Goal: Transaction & Acquisition: Obtain resource

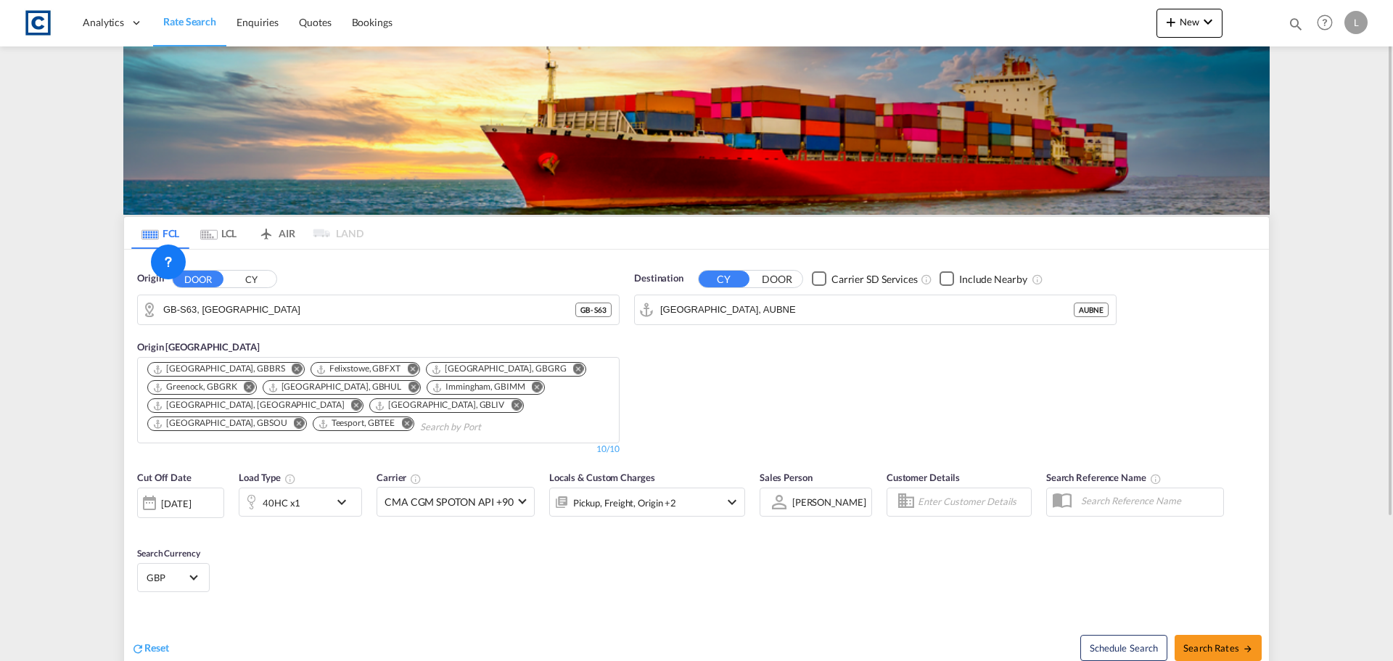
click at [261, 283] on button "CY" at bounding box center [251, 279] width 51 height 17
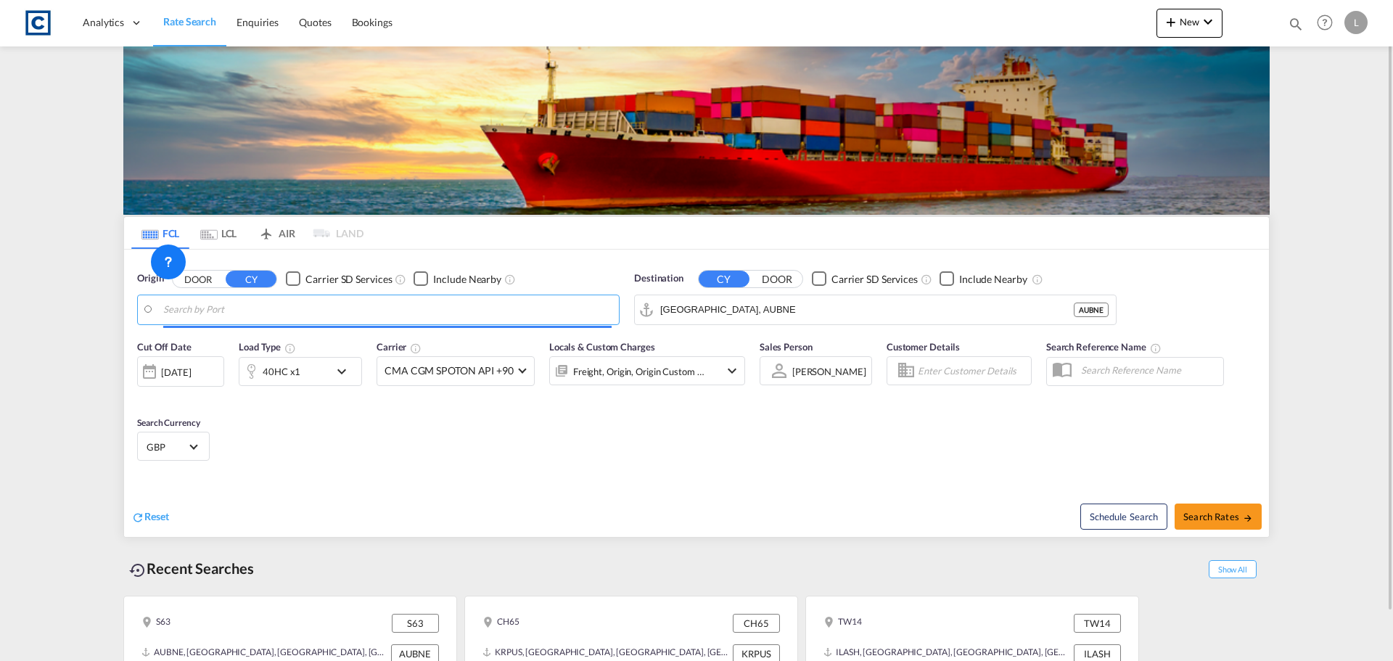
click at [244, 307] on body "Analytics Dashboard Rate Search Enquiries Quotes Bookings" at bounding box center [696, 330] width 1393 height 661
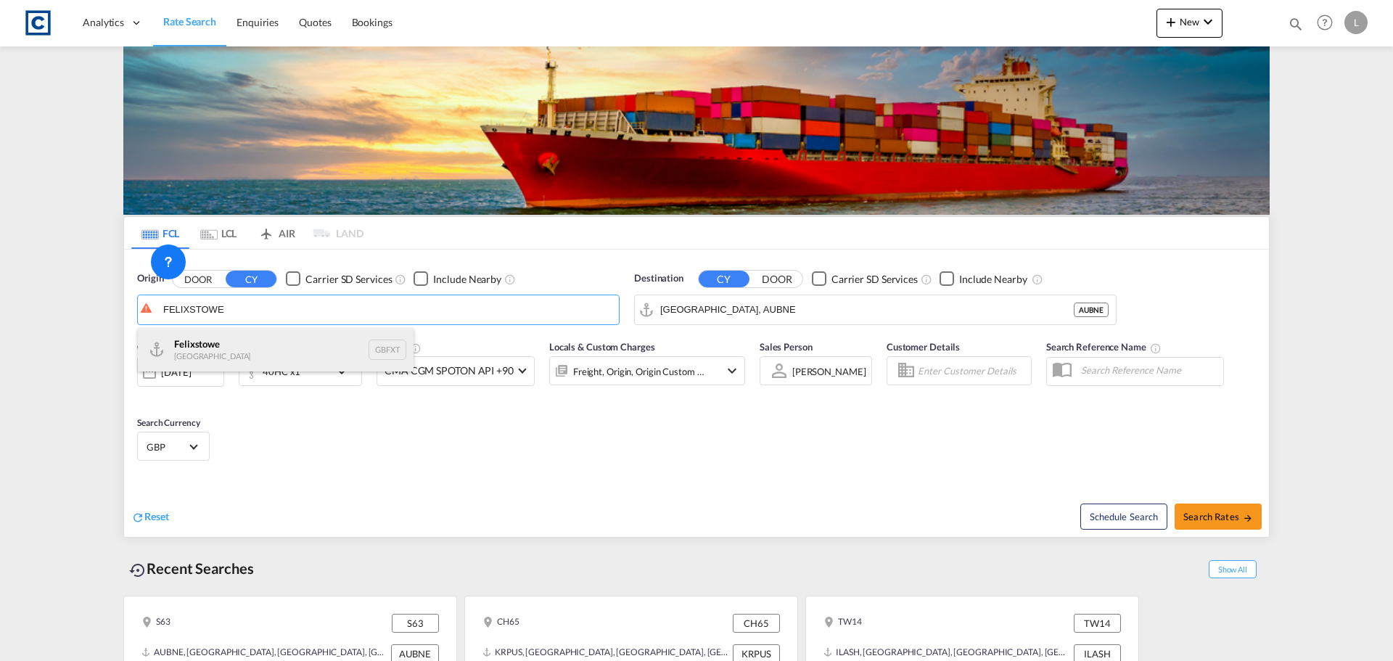
click at [236, 351] on div "Felixstowe [GEOGRAPHIC_DATA] GBFXT" at bounding box center [276, 350] width 276 height 44
type input "Felixstowe, GBFXT"
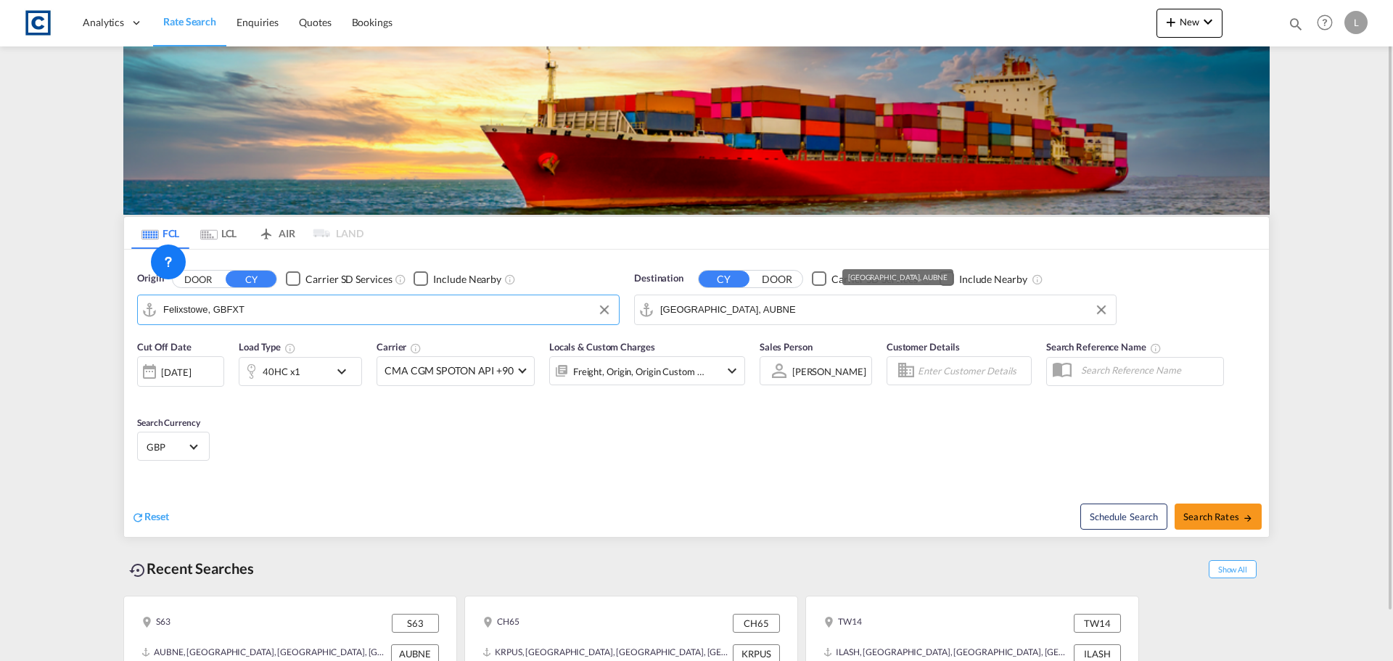
click at [726, 306] on input "[GEOGRAPHIC_DATA], AUBNE" at bounding box center [884, 310] width 448 height 22
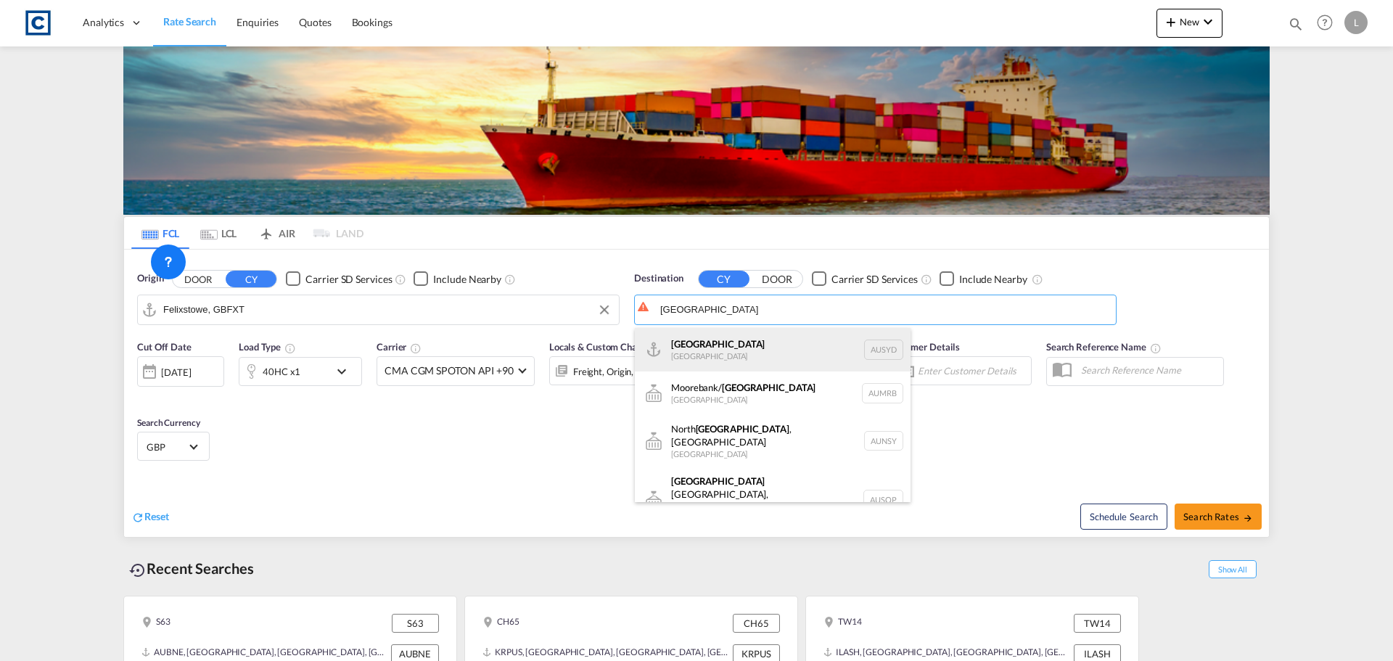
click at [790, 349] on div "[GEOGRAPHIC_DATA] [GEOGRAPHIC_DATA] AUSYD" at bounding box center [773, 350] width 276 height 44
type input "[GEOGRAPHIC_DATA], AUSYD"
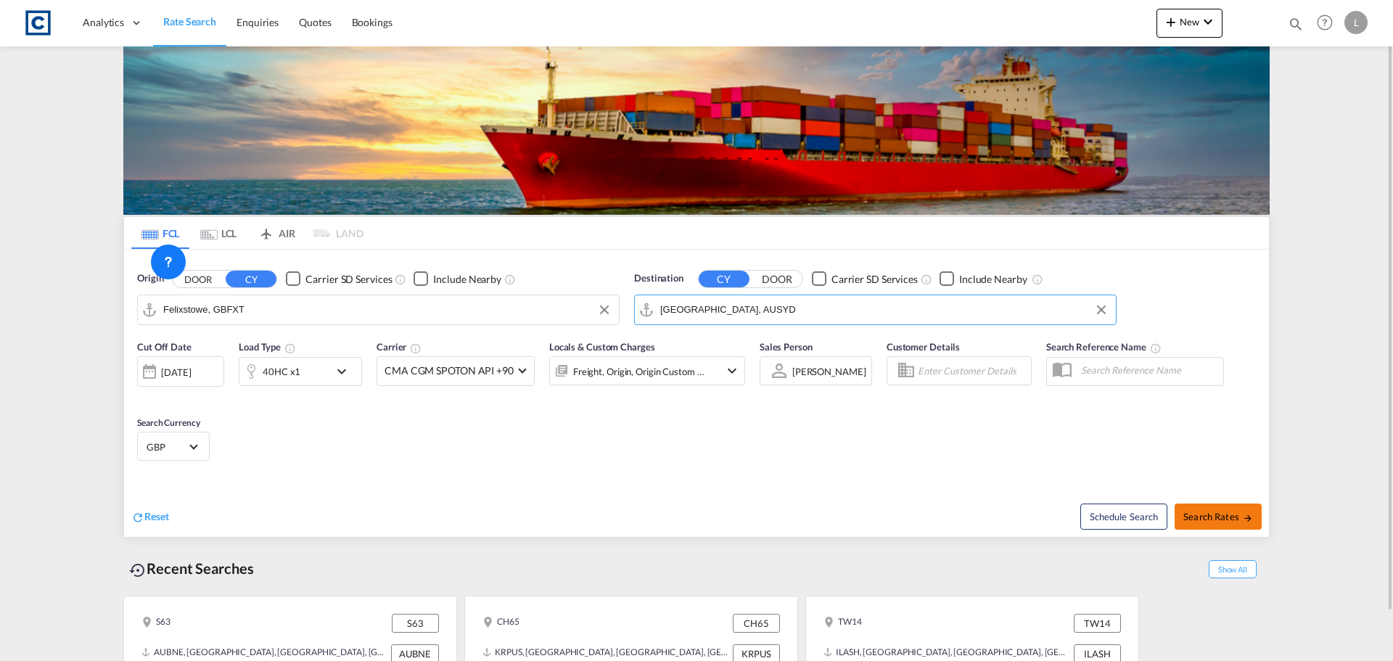
click at [1192, 522] on span "Search Rates" at bounding box center [1219, 517] width 70 height 12
type input "GBFXT to AUSYD / [DATE]"
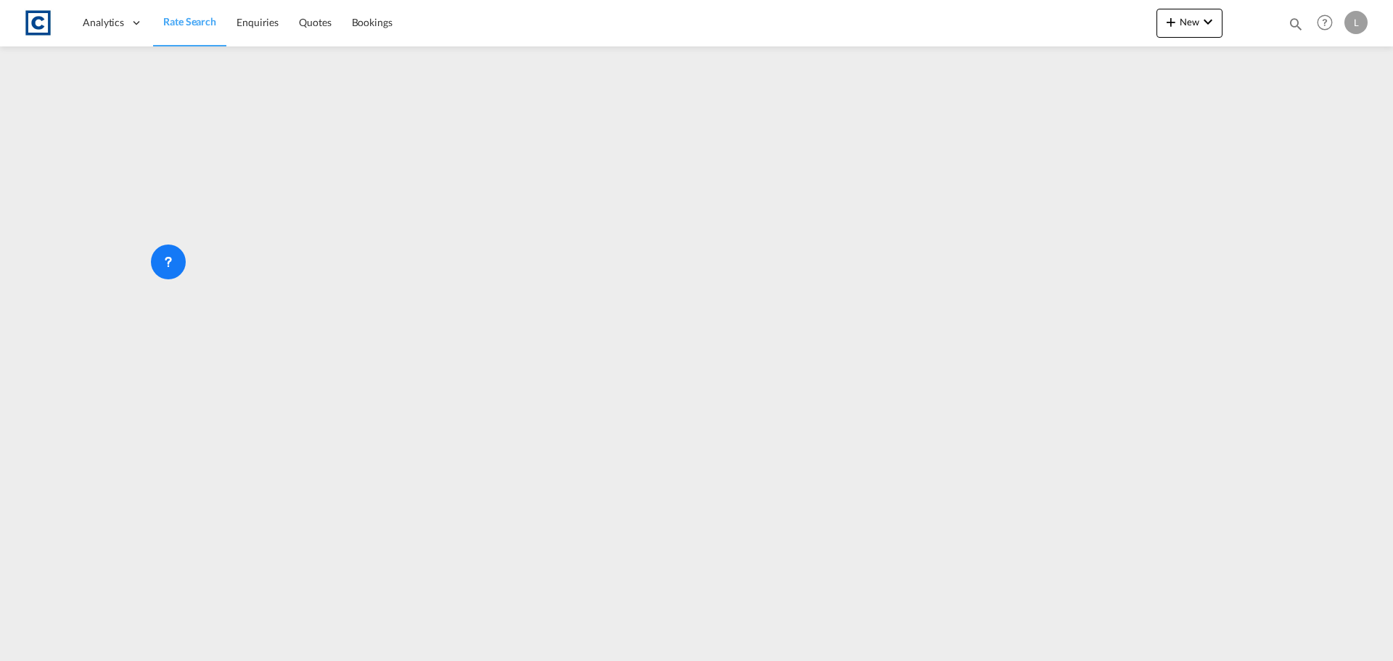
drag, startPoint x: 189, startPoint y: 22, endPoint x: 180, endPoint y: 3, distance: 20.8
click at [188, 21] on span "Rate Search" at bounding box center [189, 21] width 53 height 12
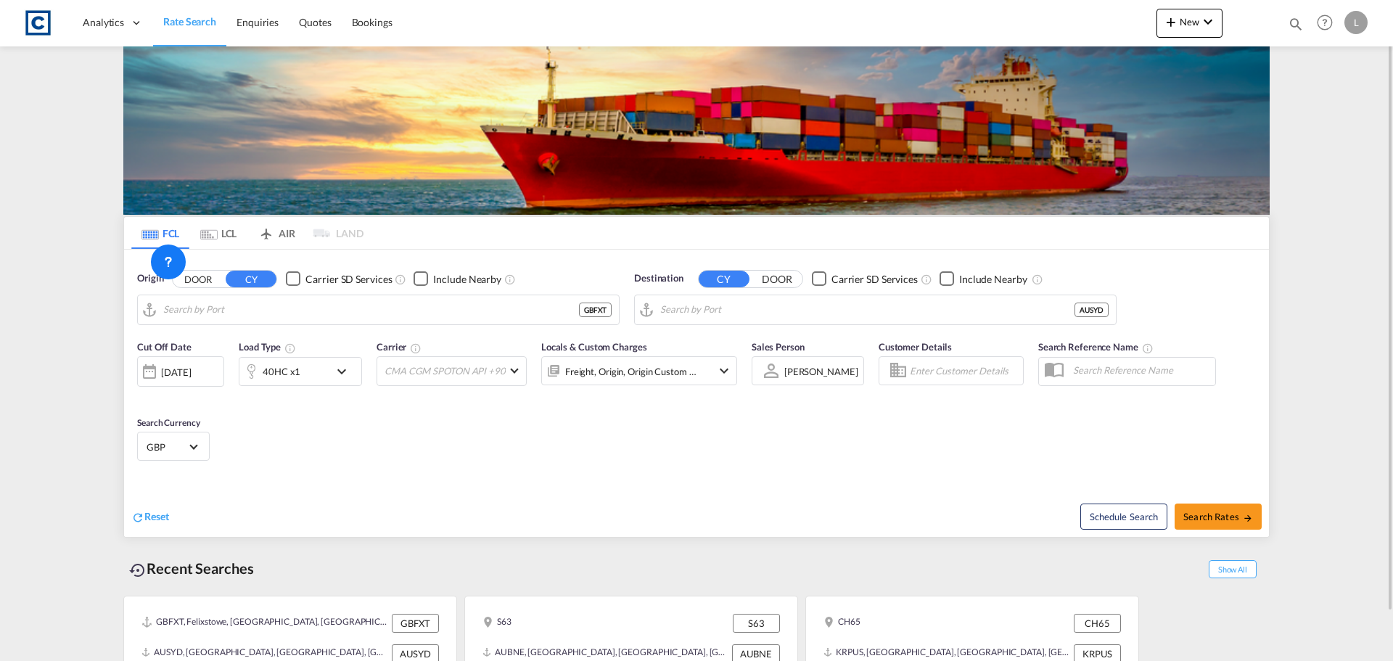
type input "Felixstowe, GBFXT"
type input "[GEOGRAPHIC_DATA], AUSYD"
